Goal: Find specific page/section: Find specific page/section

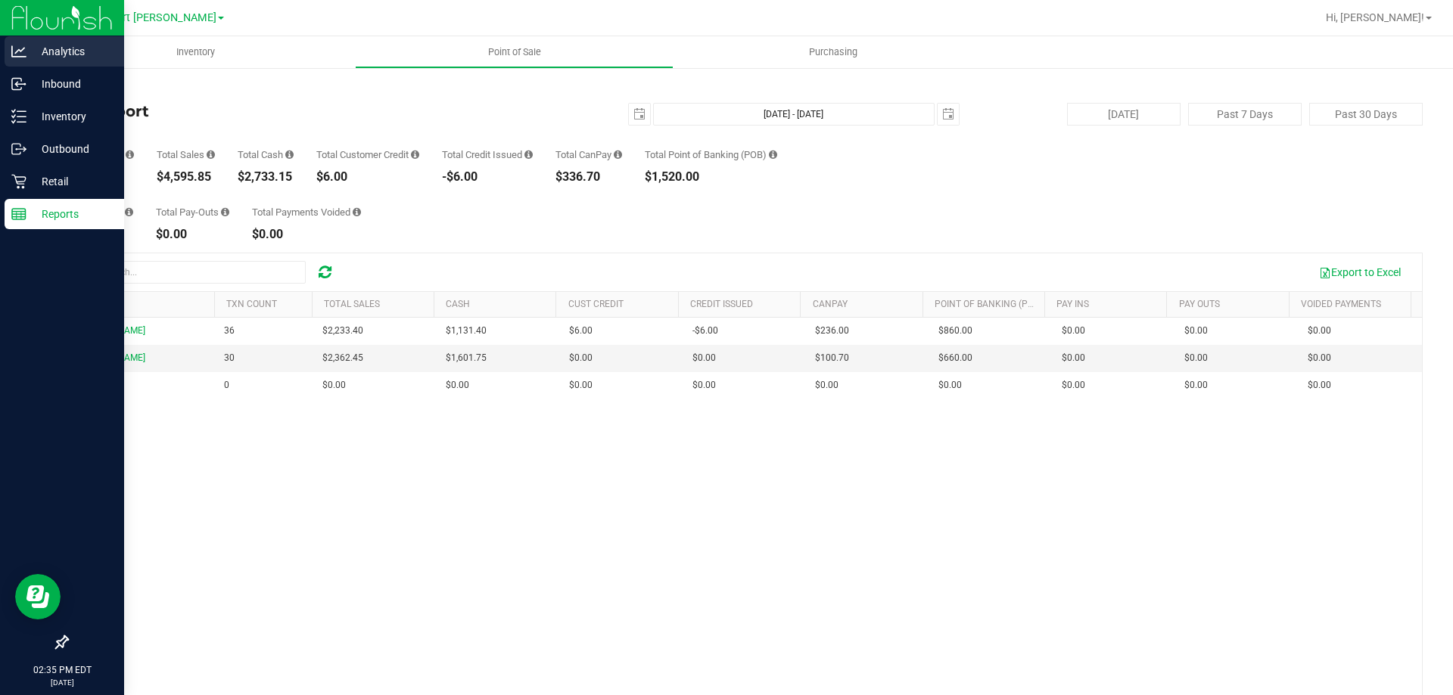
click at [13, 55] on icon at bounding box center [18, 51] width 15 height 15
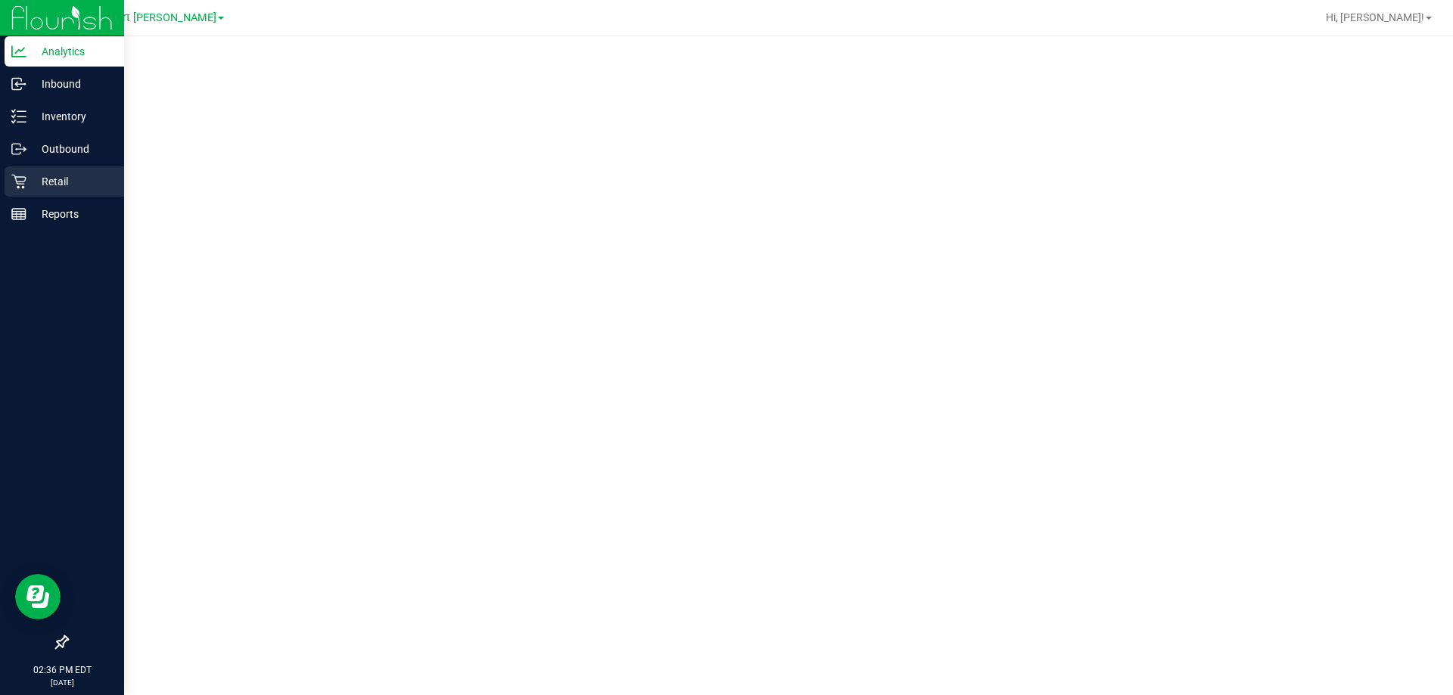
click at [23, 186] on icon at bounding box center [18, 182] width 14 height 14
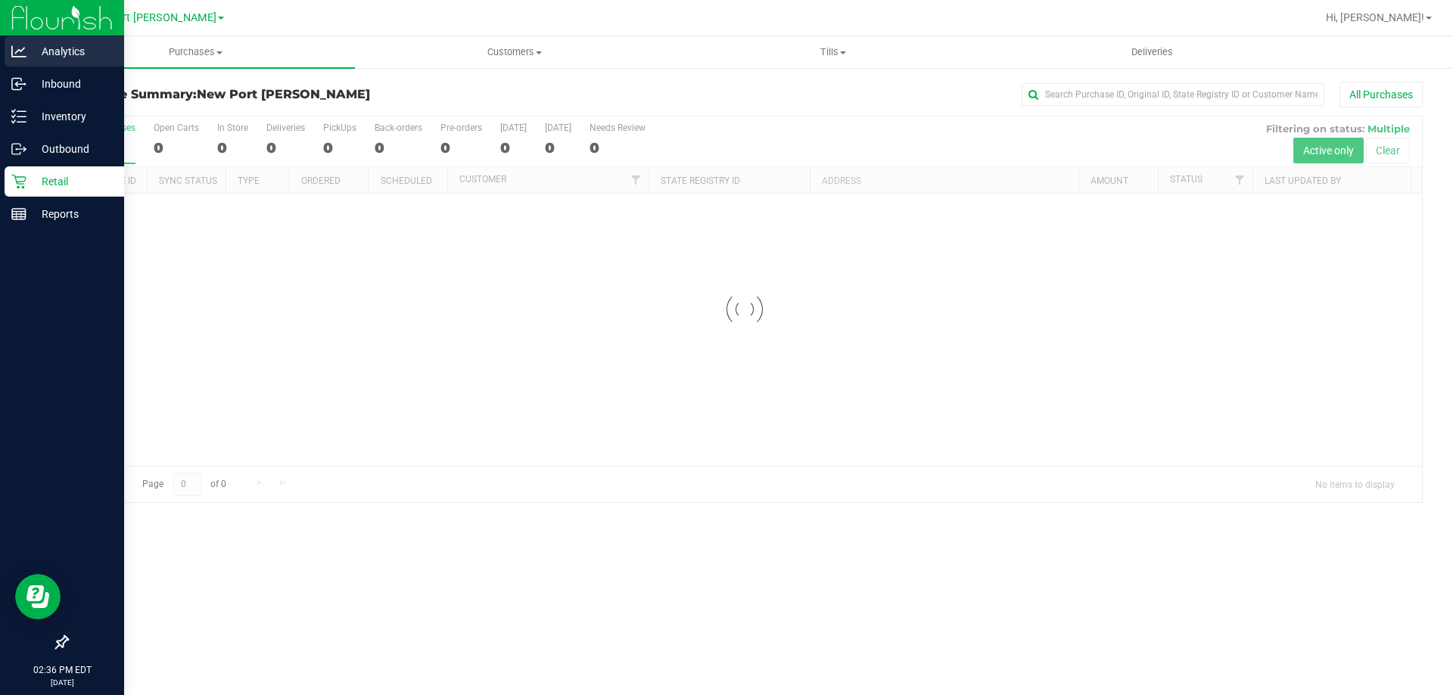
click at [14, 51] on icon at bounding box center [18, 51] width 15 height 15
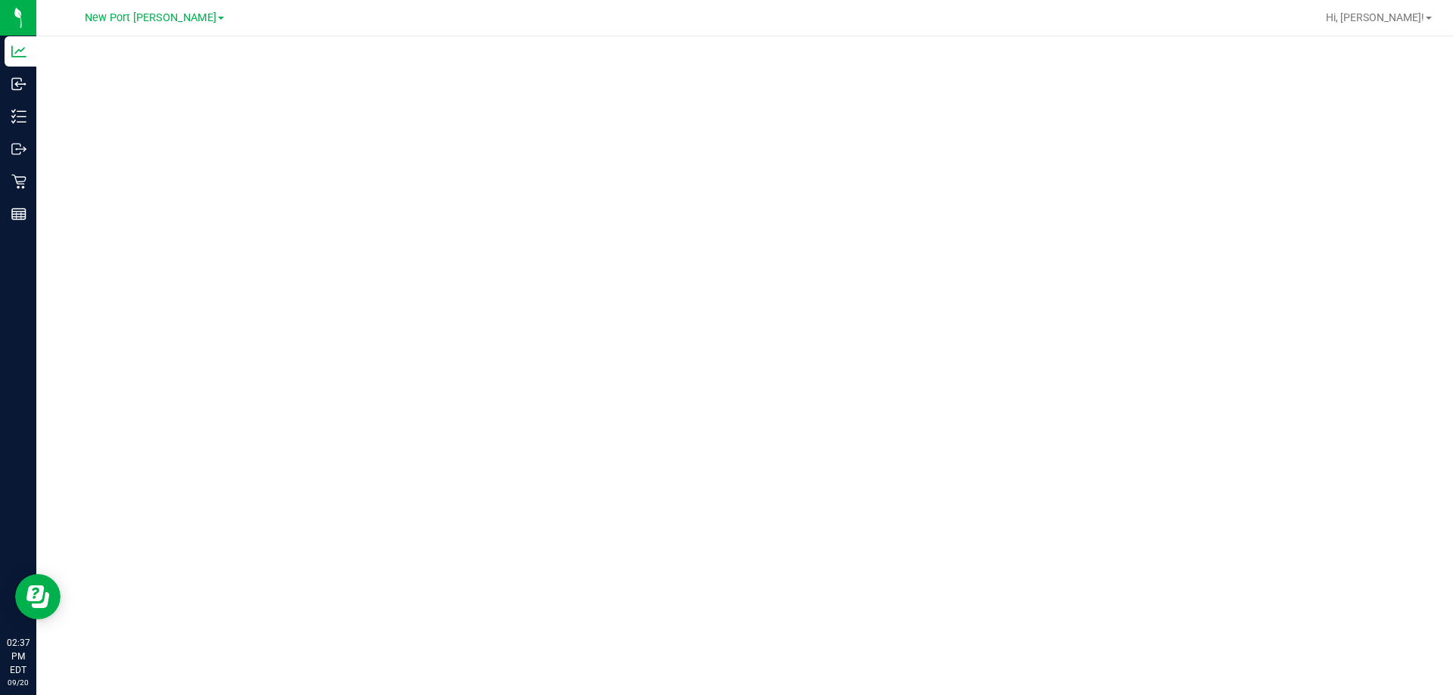
click at [212, 691] on div at bounding box center [744, 365] width 1416 height 659
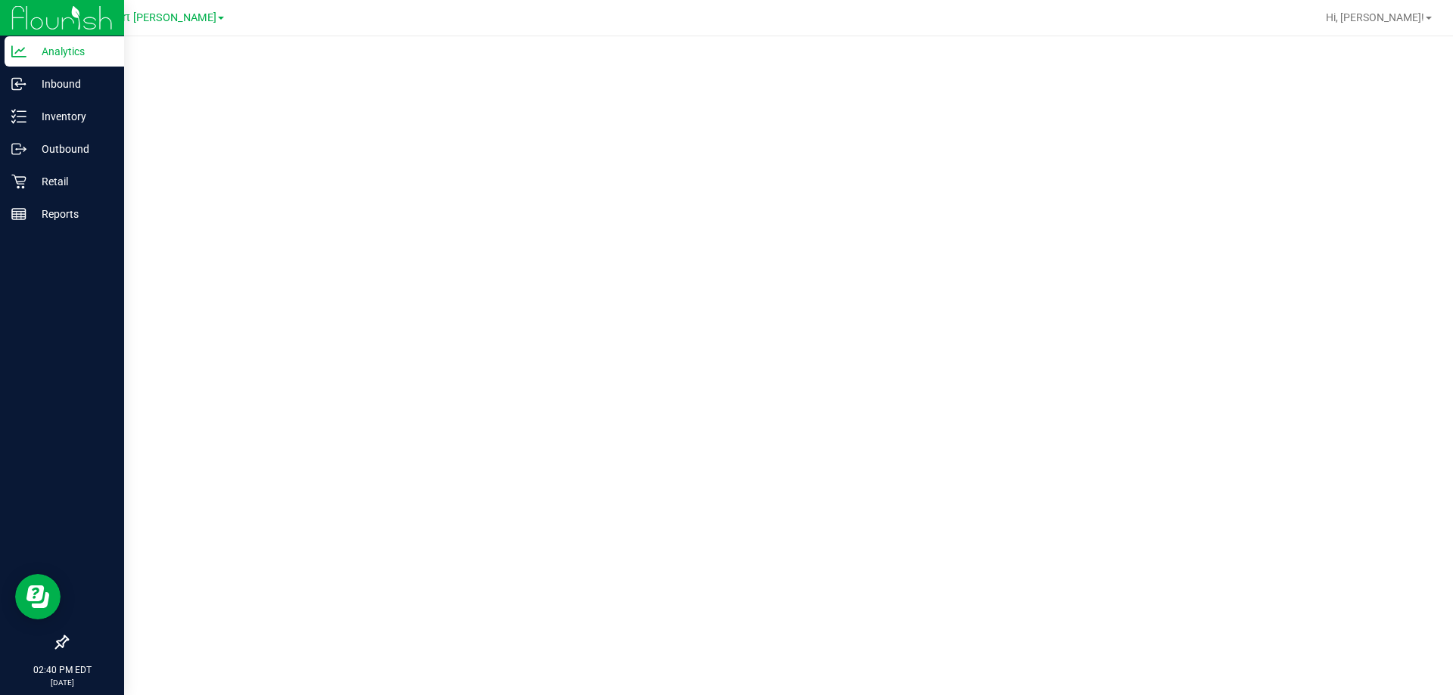
click at [73, 50] on p "Analytics" at bounding box center [71, 51] width 91 height 18
click at [38, 213] on p "Reports" at bounding box center [71, 214] width 91 height 18
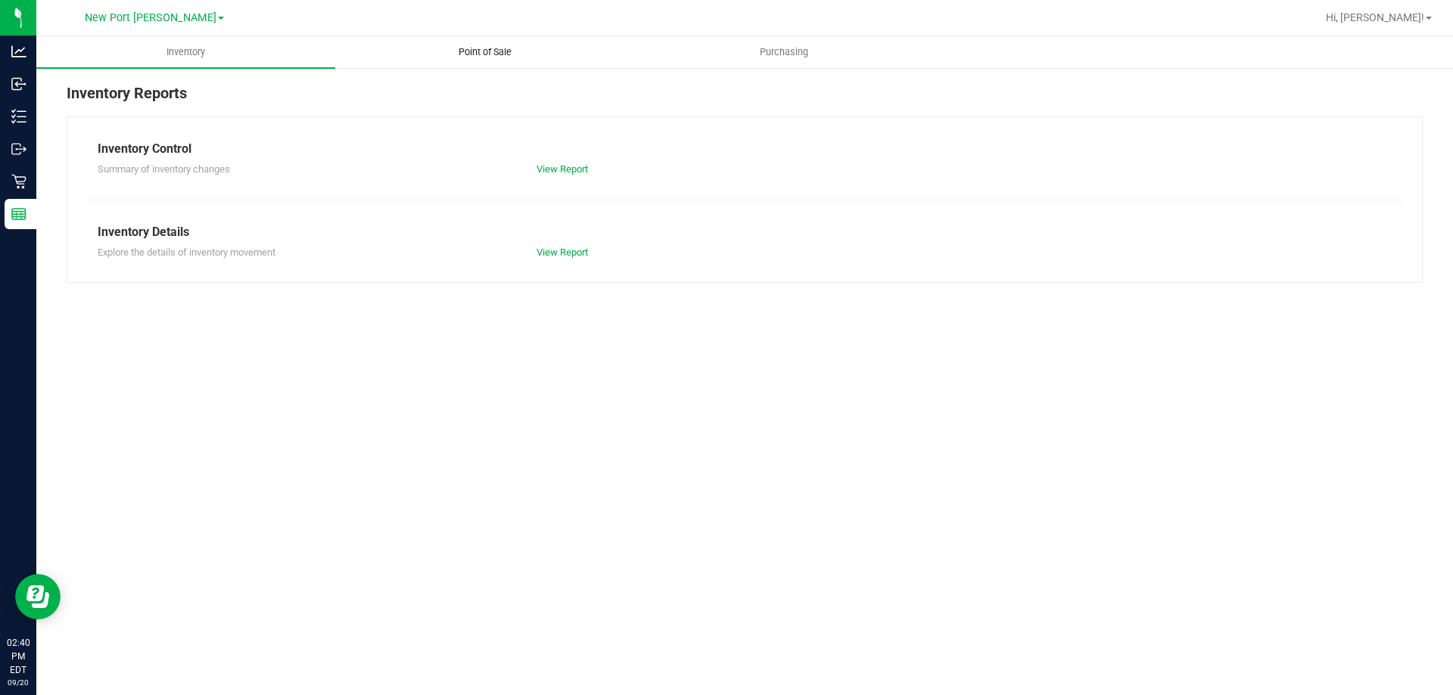
click at [477, 55] on span "Point of Sale" at bounding box center [485, 52] width 94 height 14
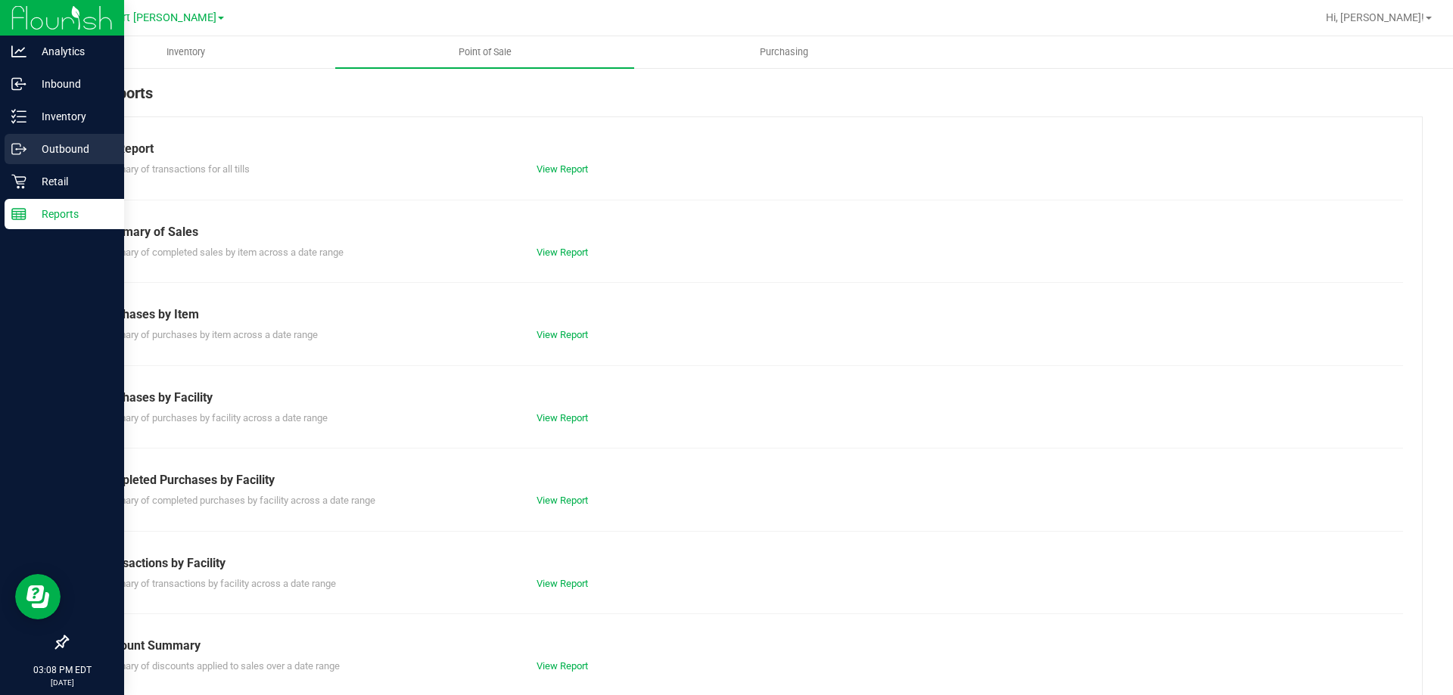
click at [26, 164] on link "Outbound" at bounding box center [62, 150] width 124 height 33
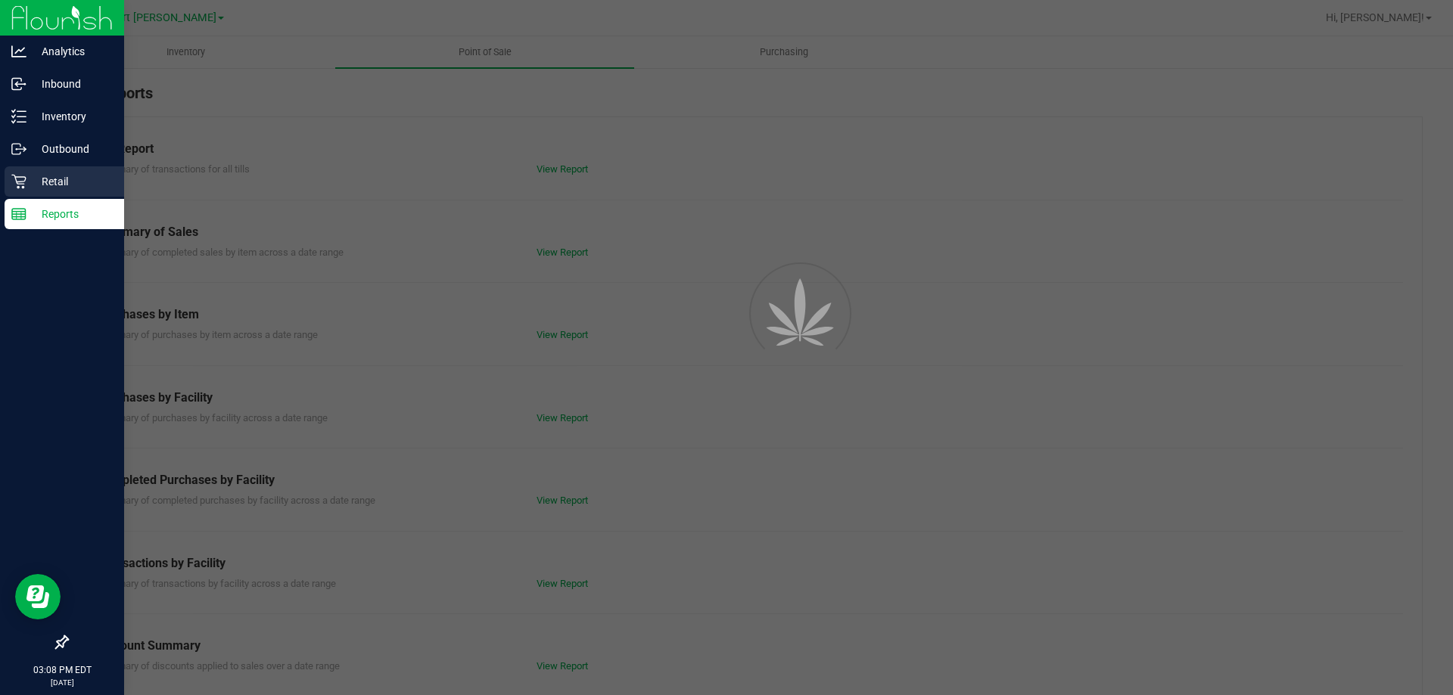
click at [38, 174] on p "Retail" at bounding box center [71, 181] width 91 height 18
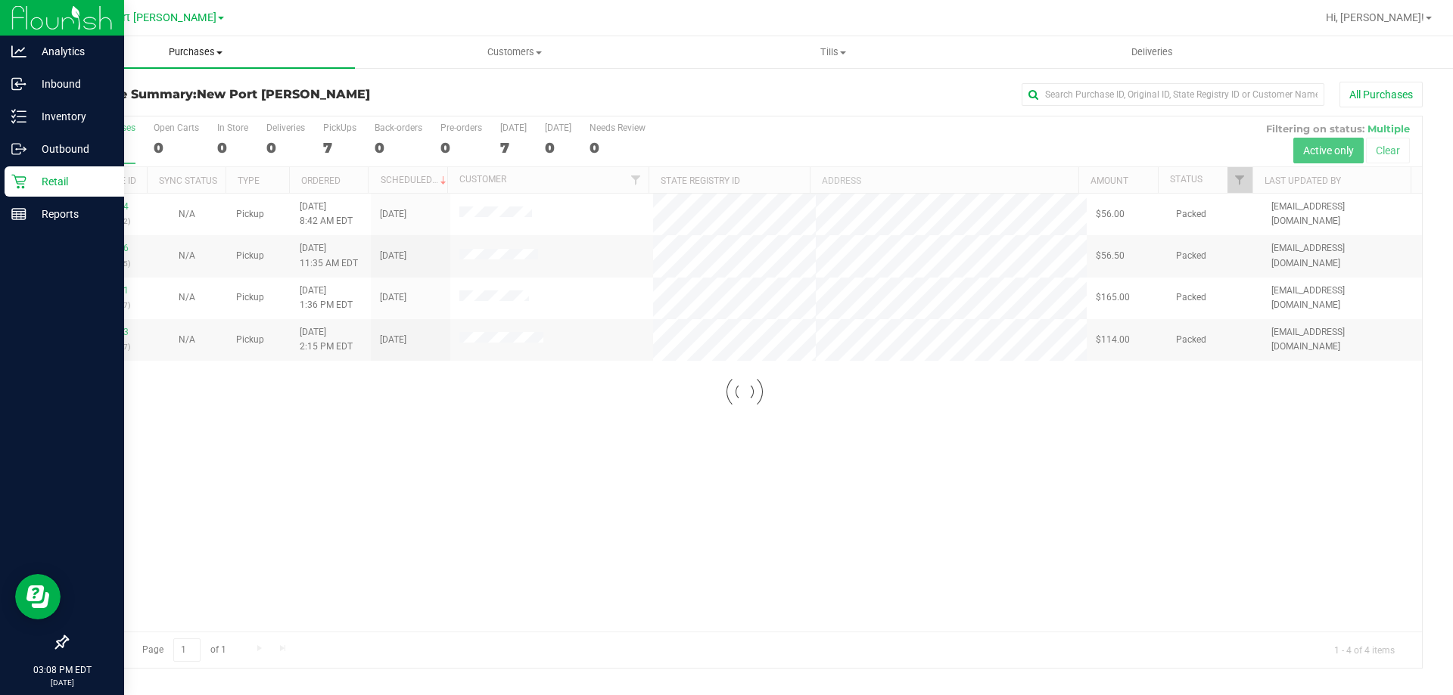
click at [181, 54] on span "Purchases" at bounding box center [195, 52] width 319 height 14
click at [144, 102] on li "Fulfillment" at bounding box center [195, 110] width 319 height 18
